Goal: Task Accomplishment & Management: Manage account settings

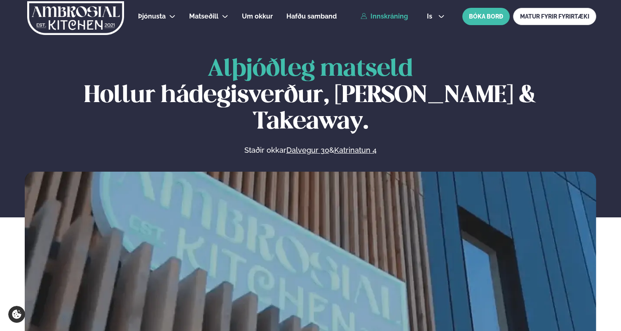
click at [380, 13] on link "Innskráning" at bounding box center [384, 16] width 47 height 7
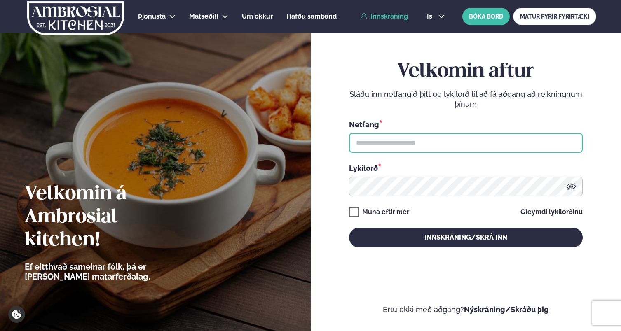
type input "**********"
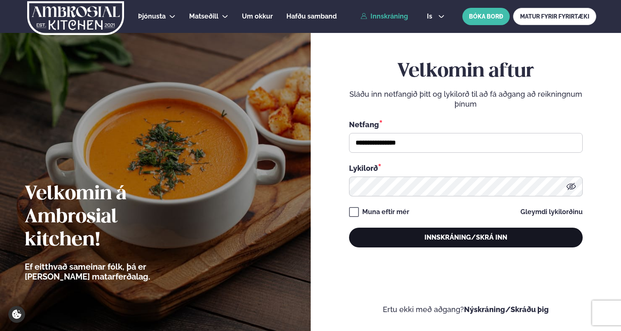
click at [431, 233] on button "Innskráning/Skrá inn" at bounding box center [466, 238] width 234 height 20
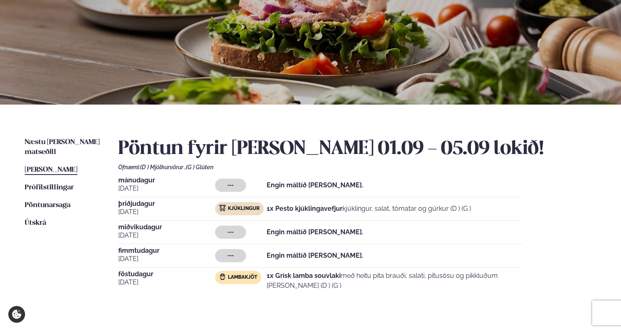
scroll to position [81, 0]
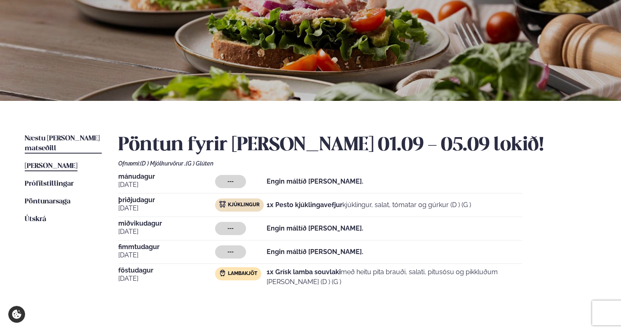
click at [73, 138] on span "Næstu [PERSON_NAME] matseðill" at bounding box center [62, 143] width 75 height 17
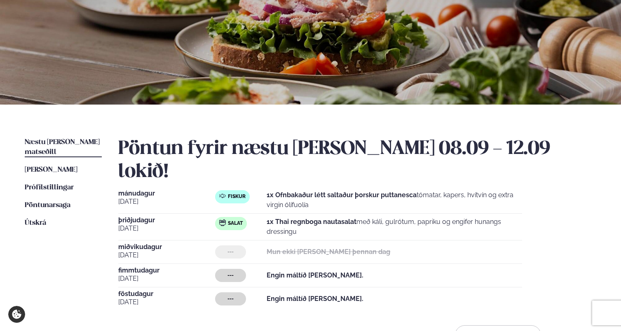
scroll to position [80, 0]
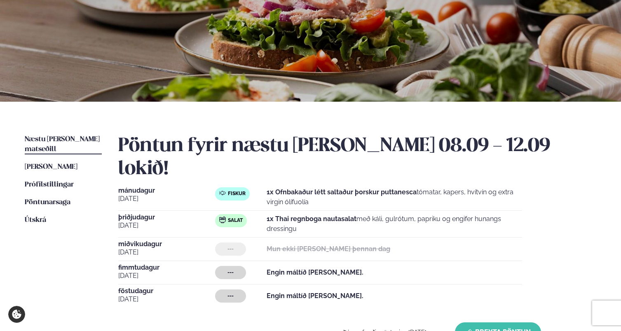
click at [508, 323] on button "Breyta Pöntun" at bounding box center [498, 333] width 86 height 20
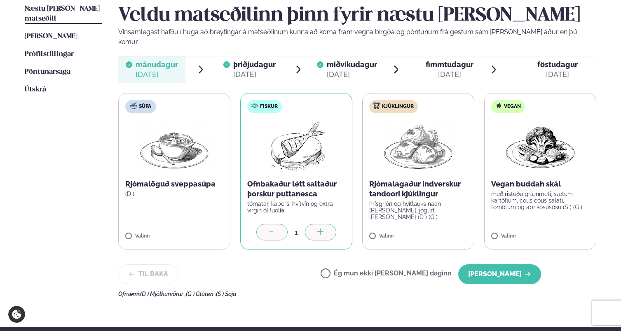
scroll to position [206, 0]
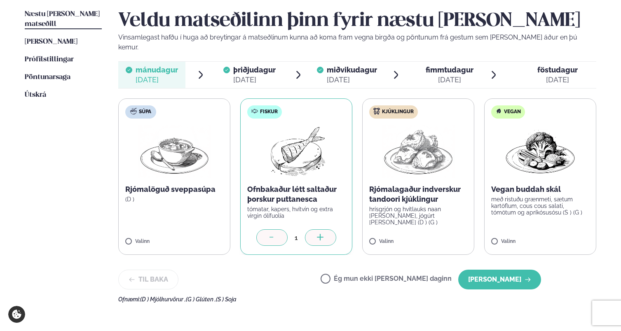
click at [253, 66] on span "þriðjudagur" at bounding box center [254, 70] width 42 height 9
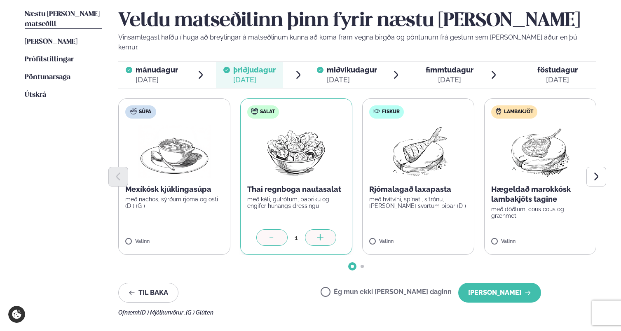
click at [344, 66] on span "miðvikudagur" at bounding box center [352, 70] width 50 height 9
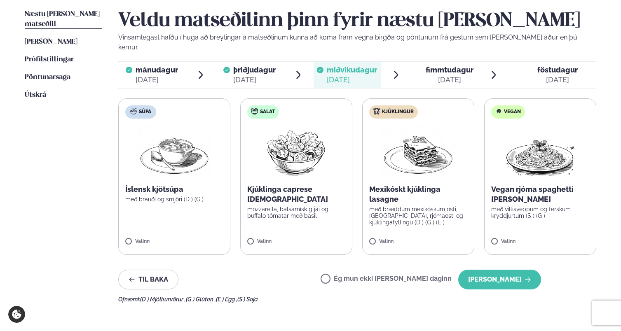
click at [301, 185] on p "Kjúklinga caprese [DEMOGRAPHIC_DATA]" at bounding box center [296, 195] width 98 height 20
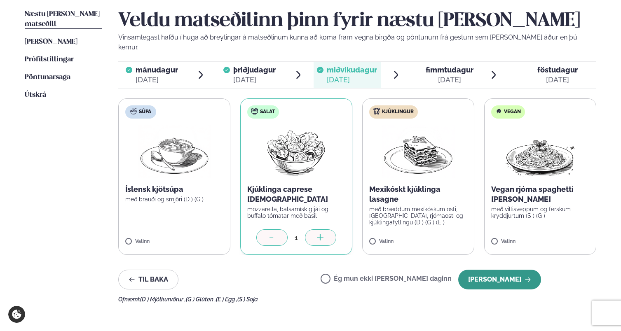
click at [496, 270] on button "[PERSON_NAME]" at bounding box center [499, 280] width 83 height 20
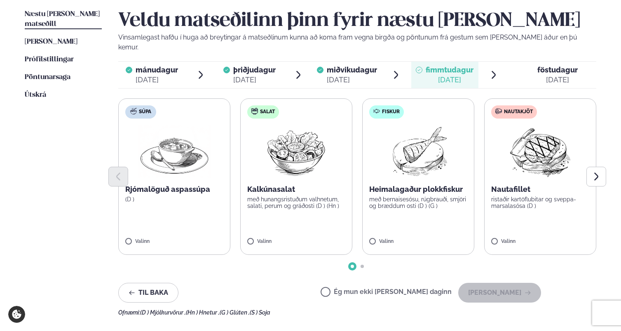
click at [421, 196] on p "með bernaisesósu, rúgbrauði, smjöri og bræddum osti (D ) (G )" at bounding box center [418, 202] width 98 height 13
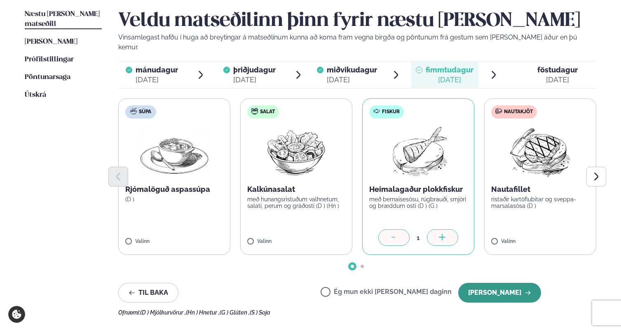
click at [501, 286] on button "[PERSON_NAME]" at bounding box center [499, 293] width 83 height 20
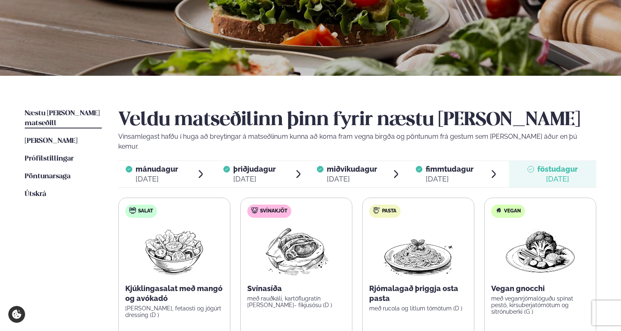
scroll to position [0, 0]
